Goal: Check status

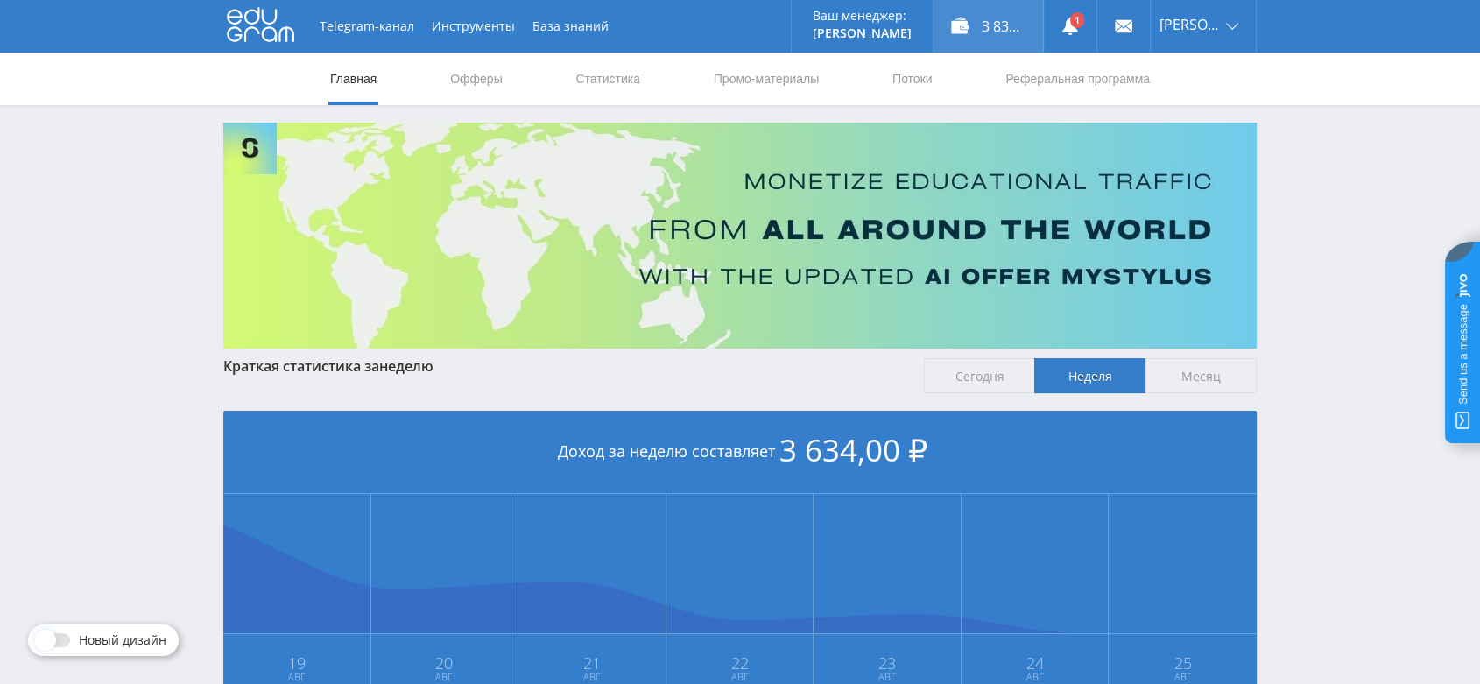
click at [1010, 26] on div "3 834,00 ₽" at bounding box center [988, 26] width 109 height 53
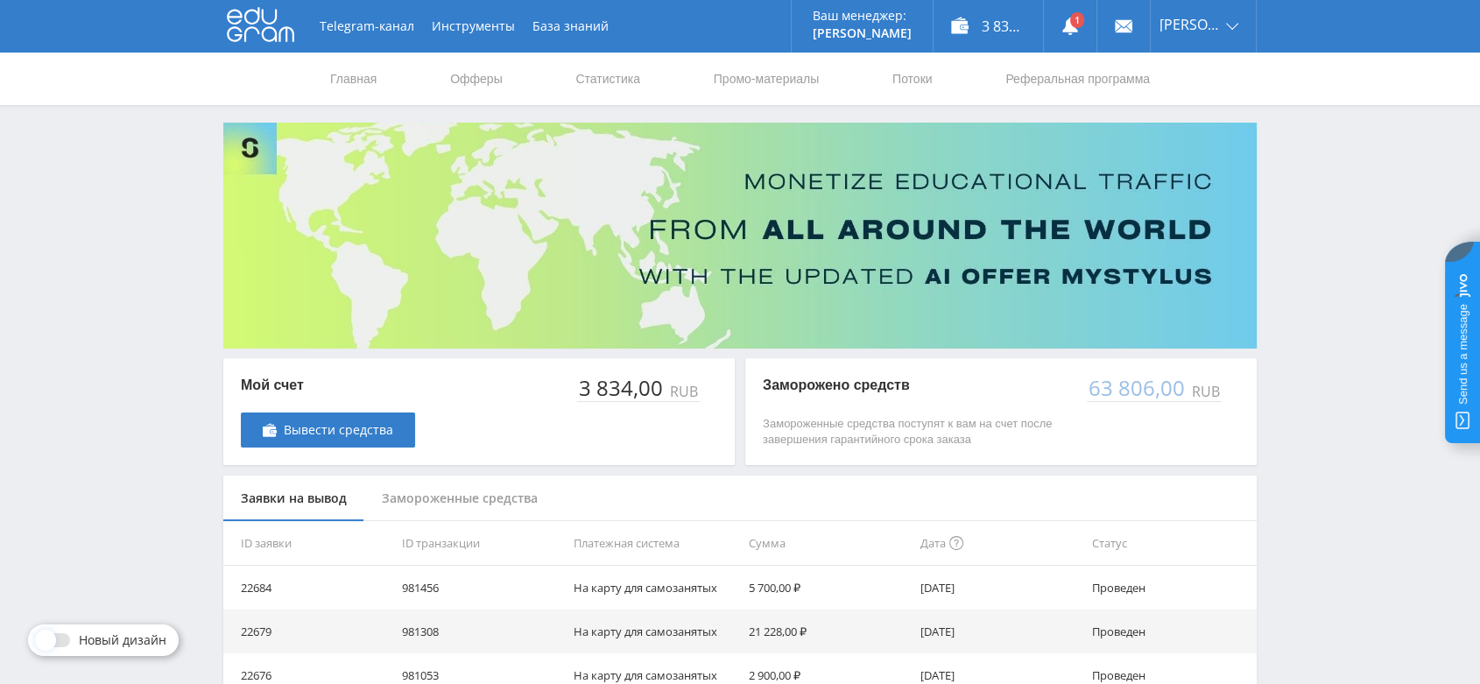
click at [480, 498] on div "Замороженные средства" at bounding box center [459, 499] width 191 height 46
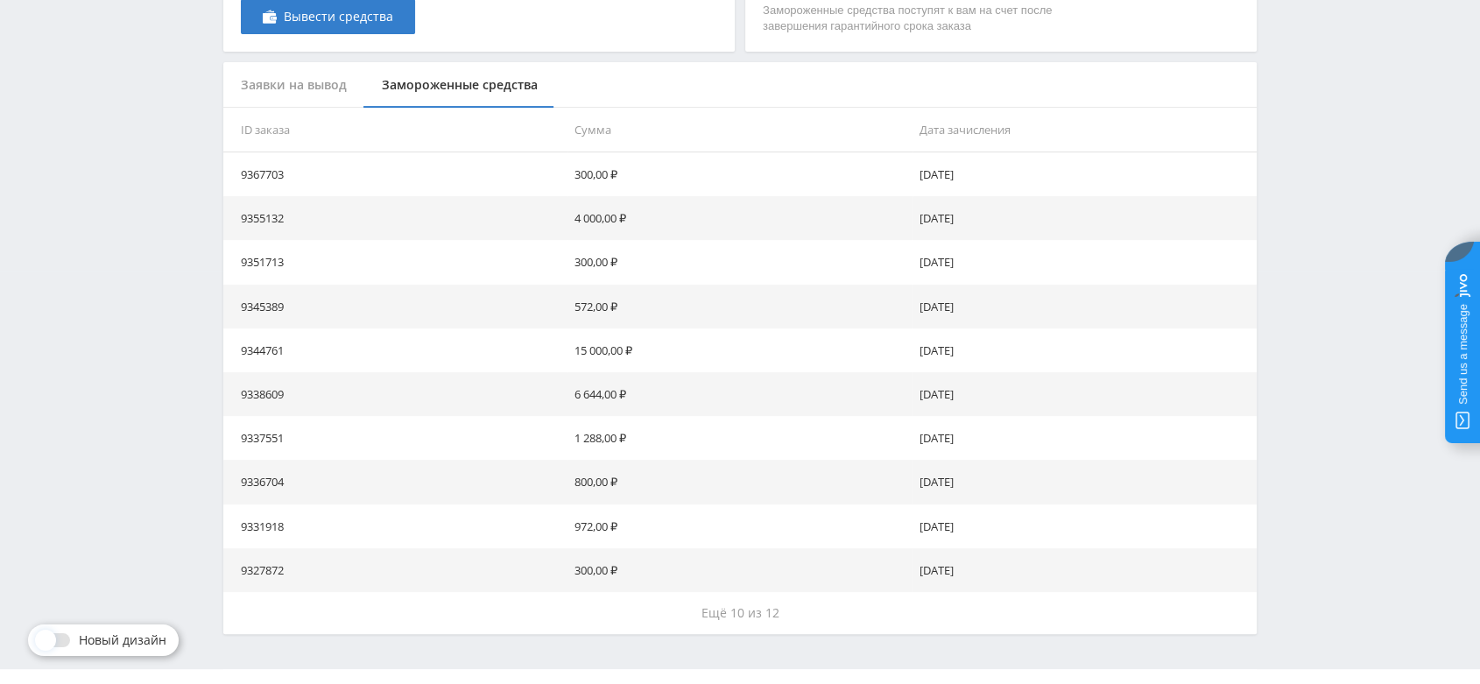
scroll to position [450, 0]
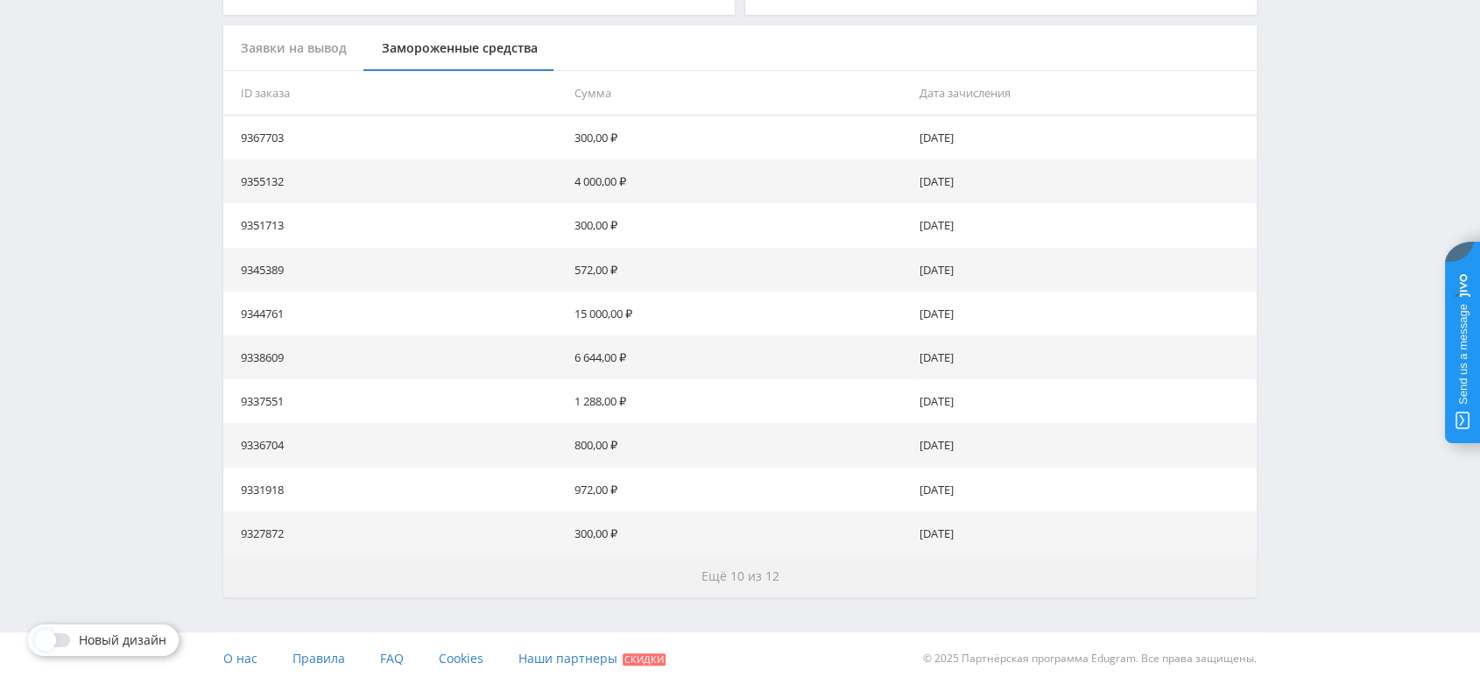
click at [766, 581] on span "Ещё 10 из 12" at bounding box center [741, 576] width 78 height 17
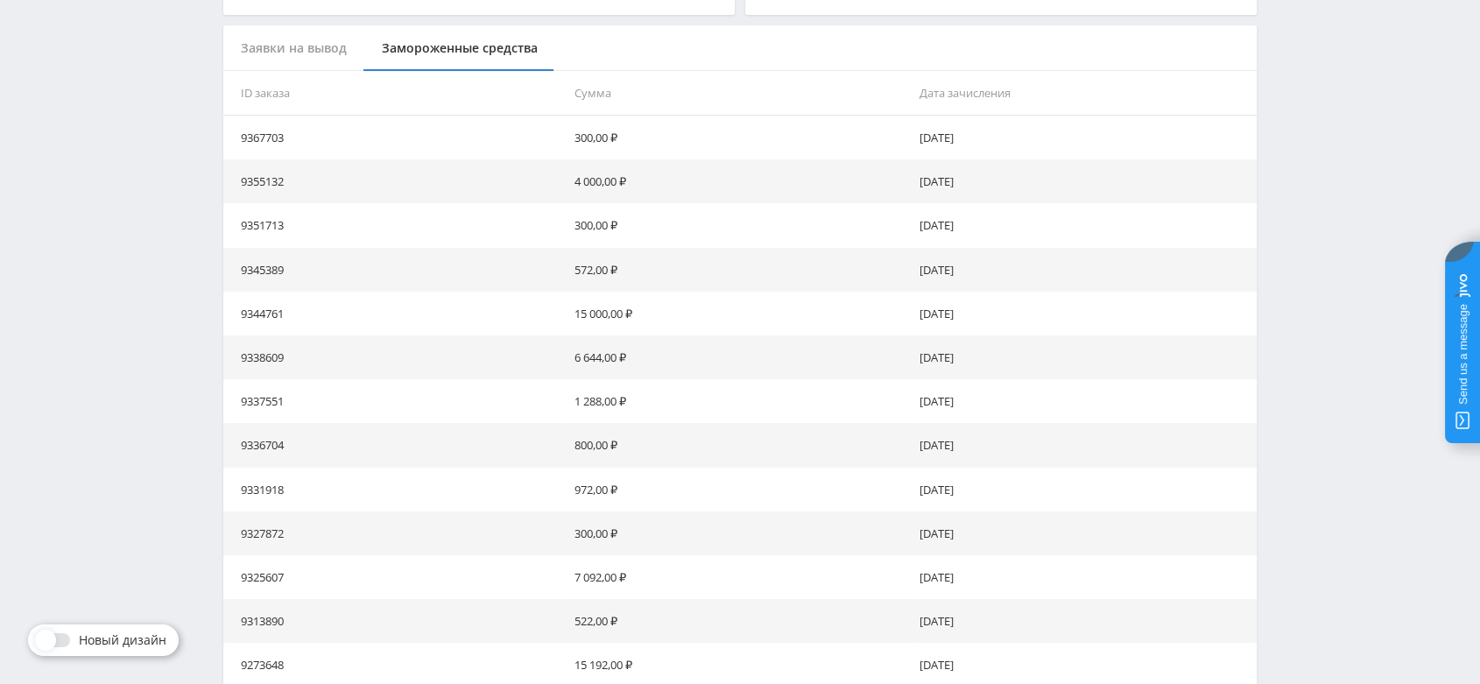
scroll to position [890, 0]
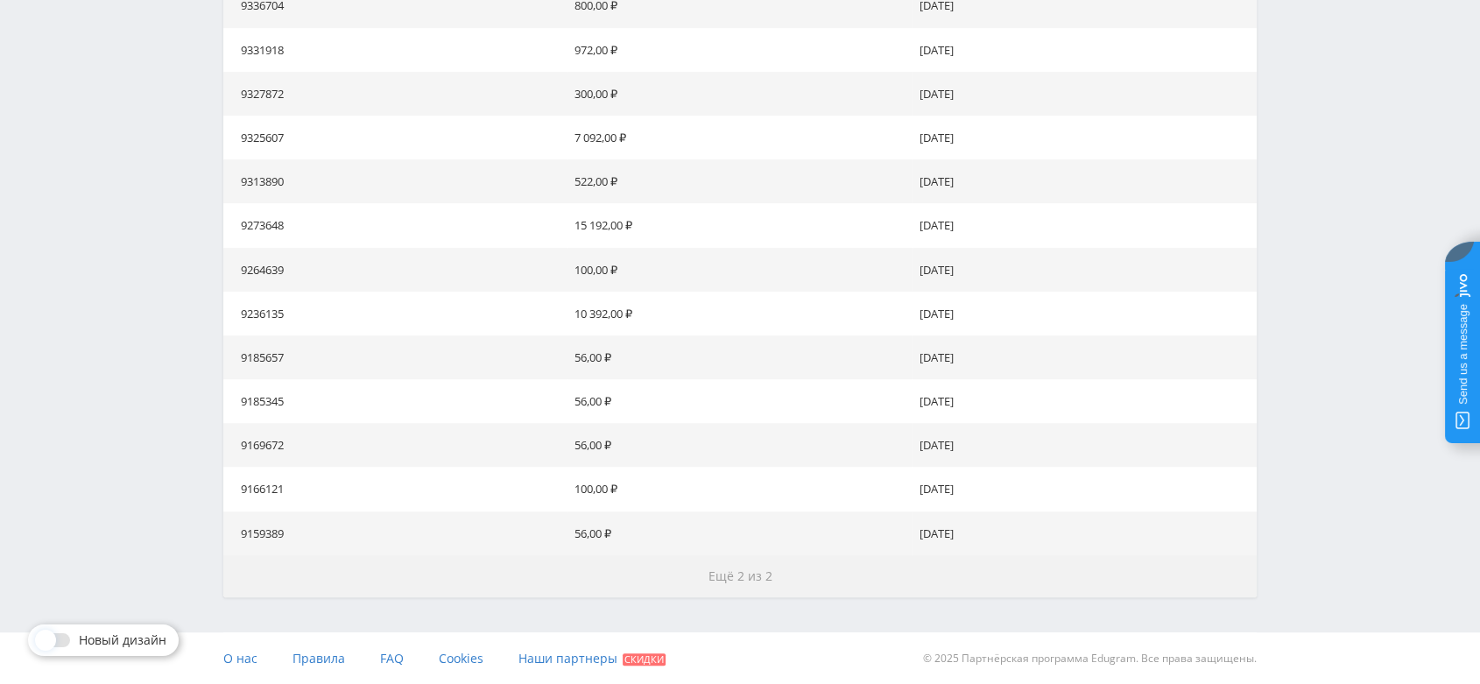
click at [753, 579] on span "Ещё 2 из 2" at bounding box center [741, 576] width 64 height 17
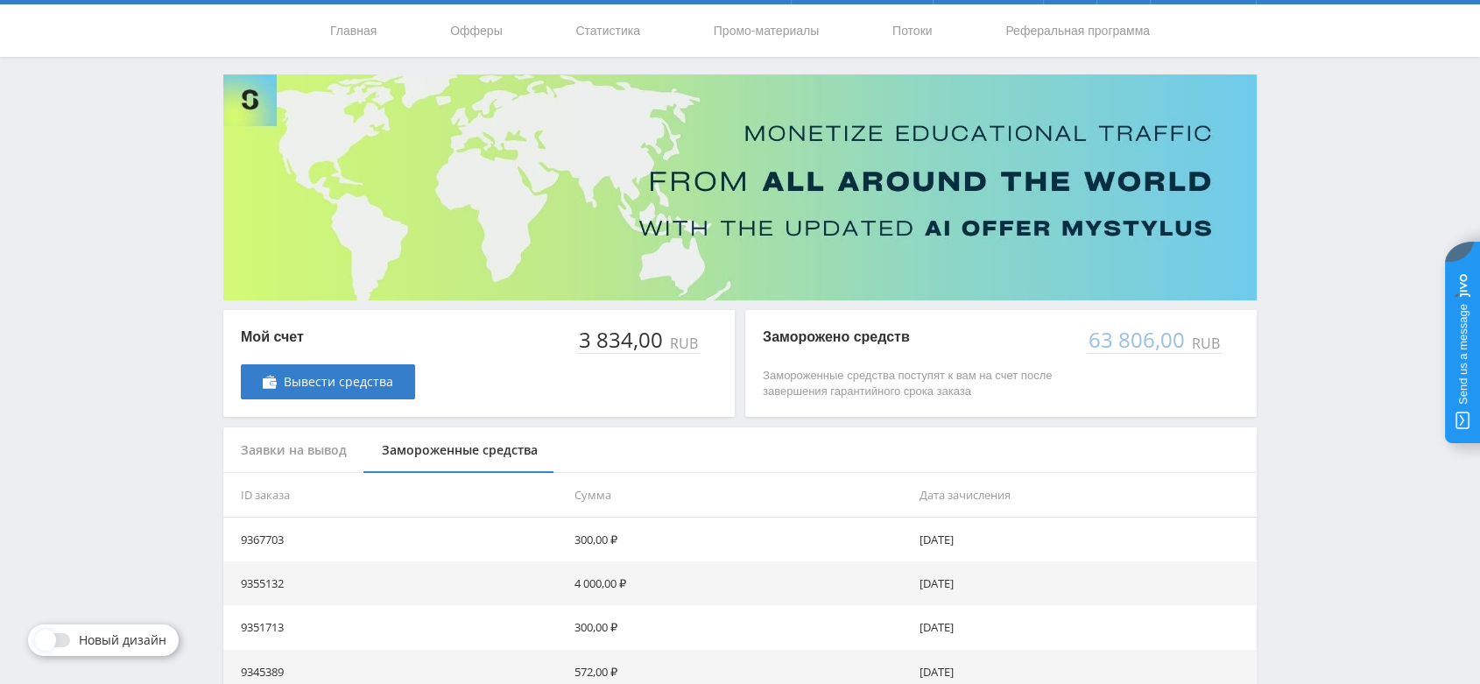
scroll to position [47, 0]
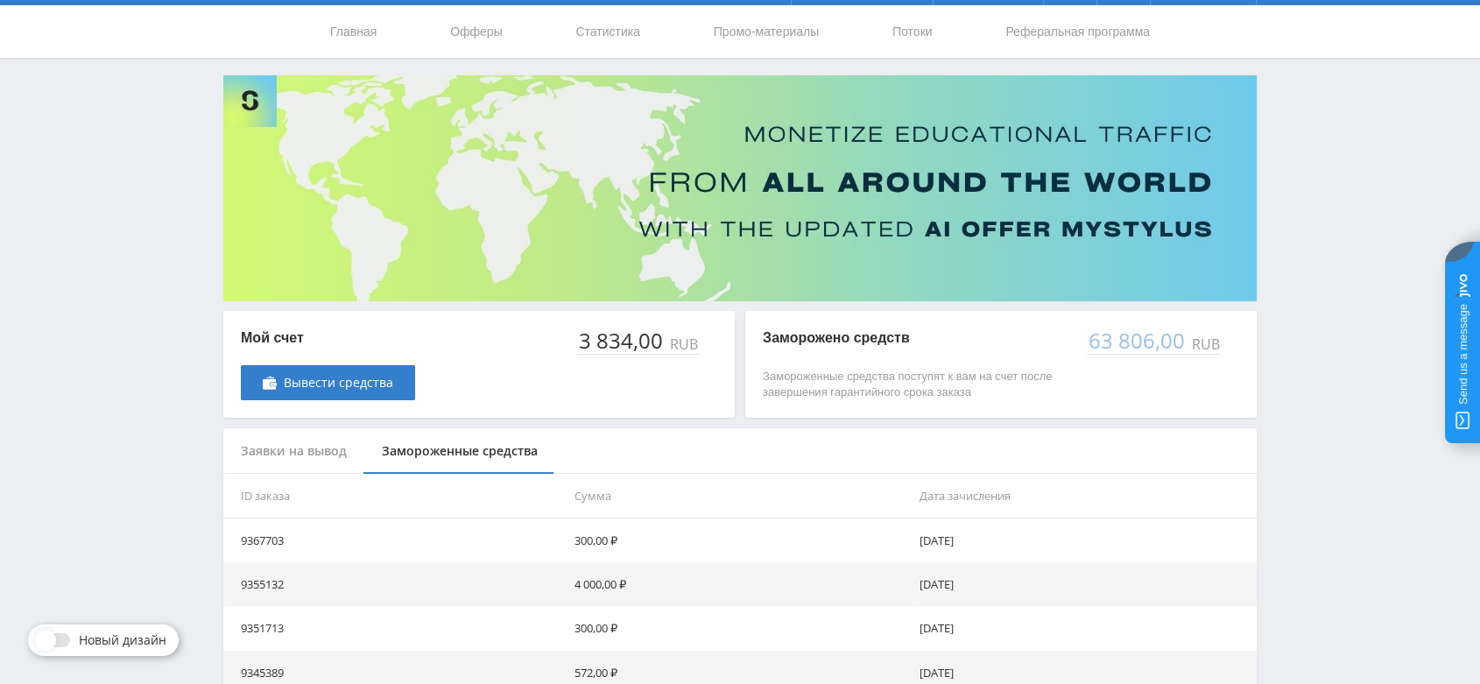
click at [1127, 343] on div "63 806,00" at bounding box center [1138, 340] width 102 height 25
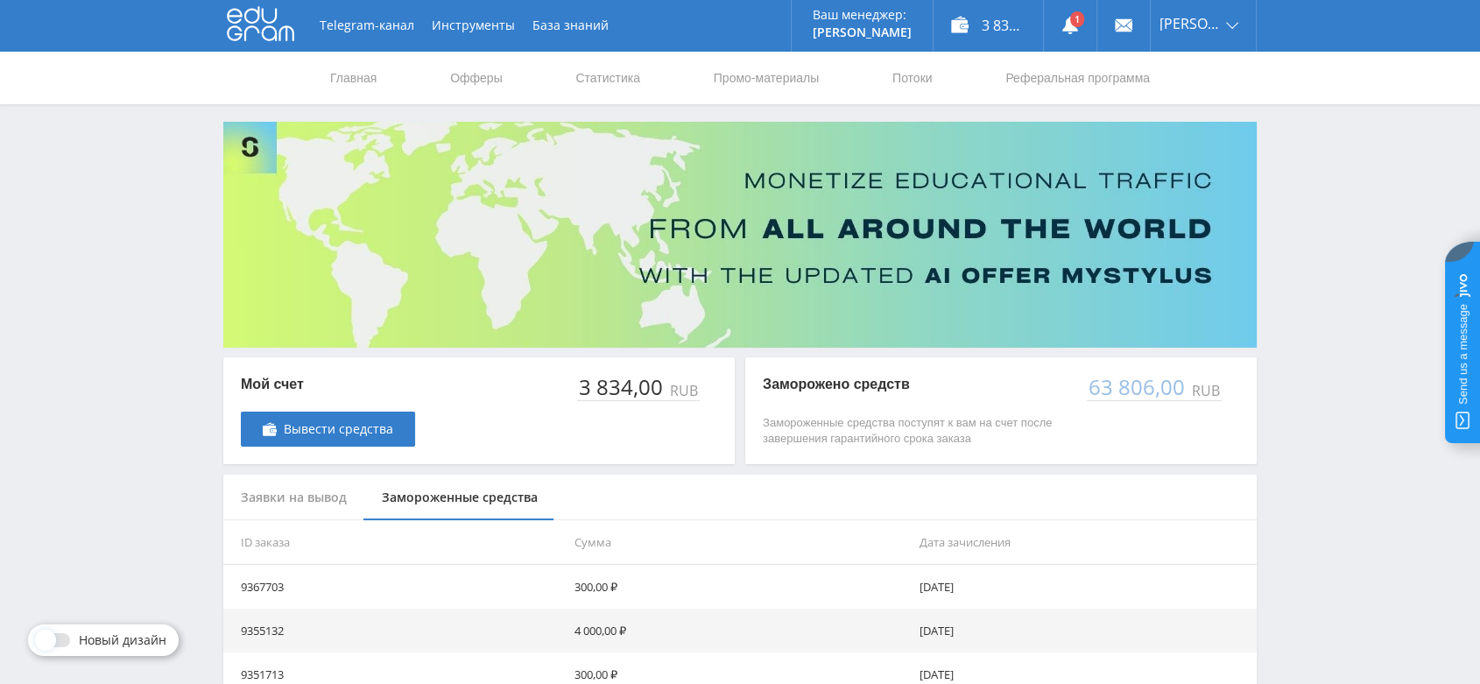
scroll to position [0, 0]
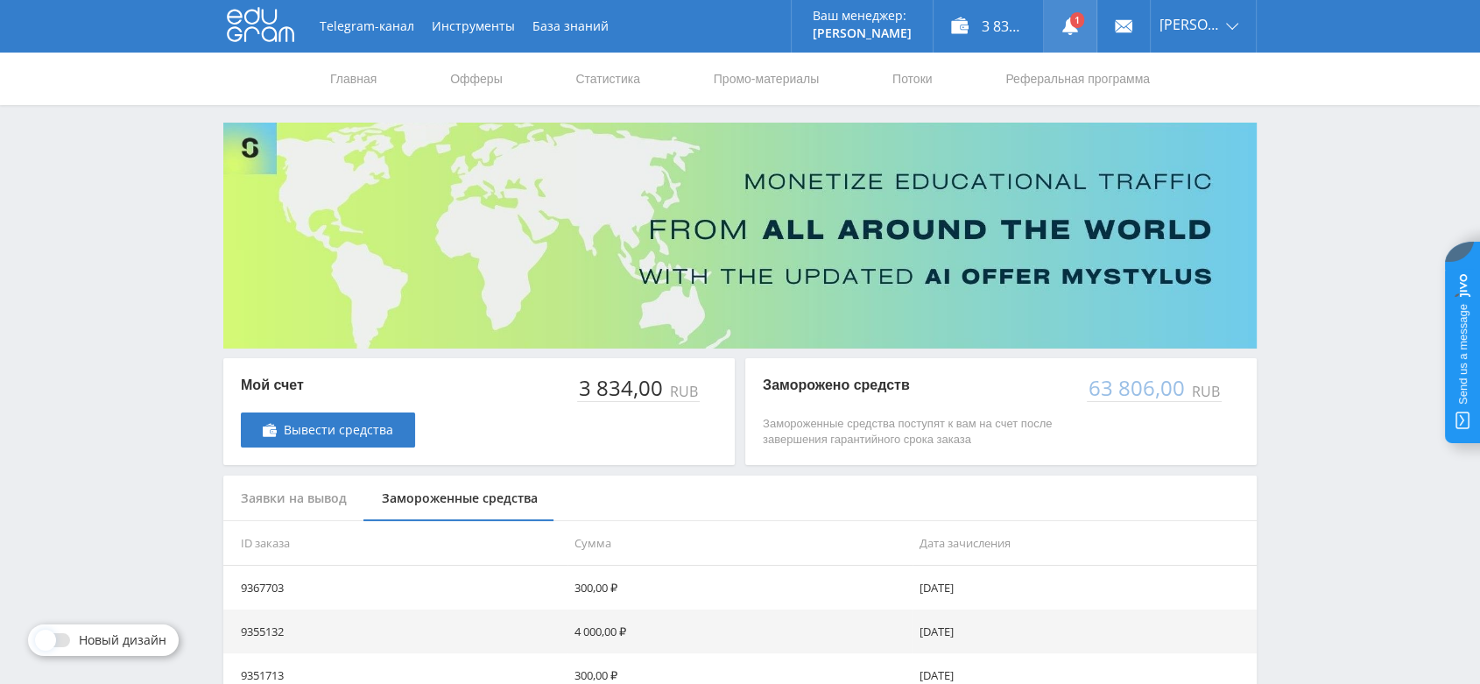
click at [1078, 20] on use at bounding box center [1071, 27] width 16 height 18
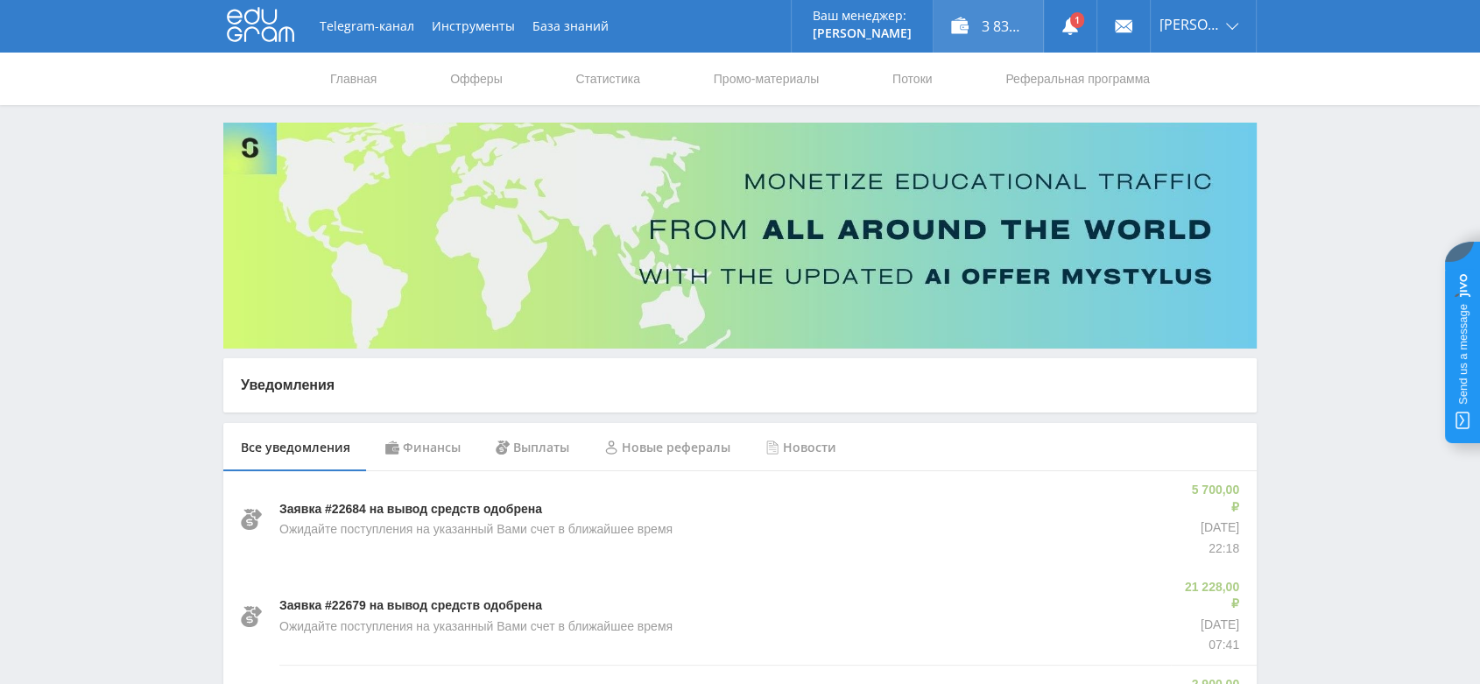
click at [1010, 25] on div "3 834,00 ₽" at bounding box center [988, 26] width 109 height 53
